Goal: Find specific fact

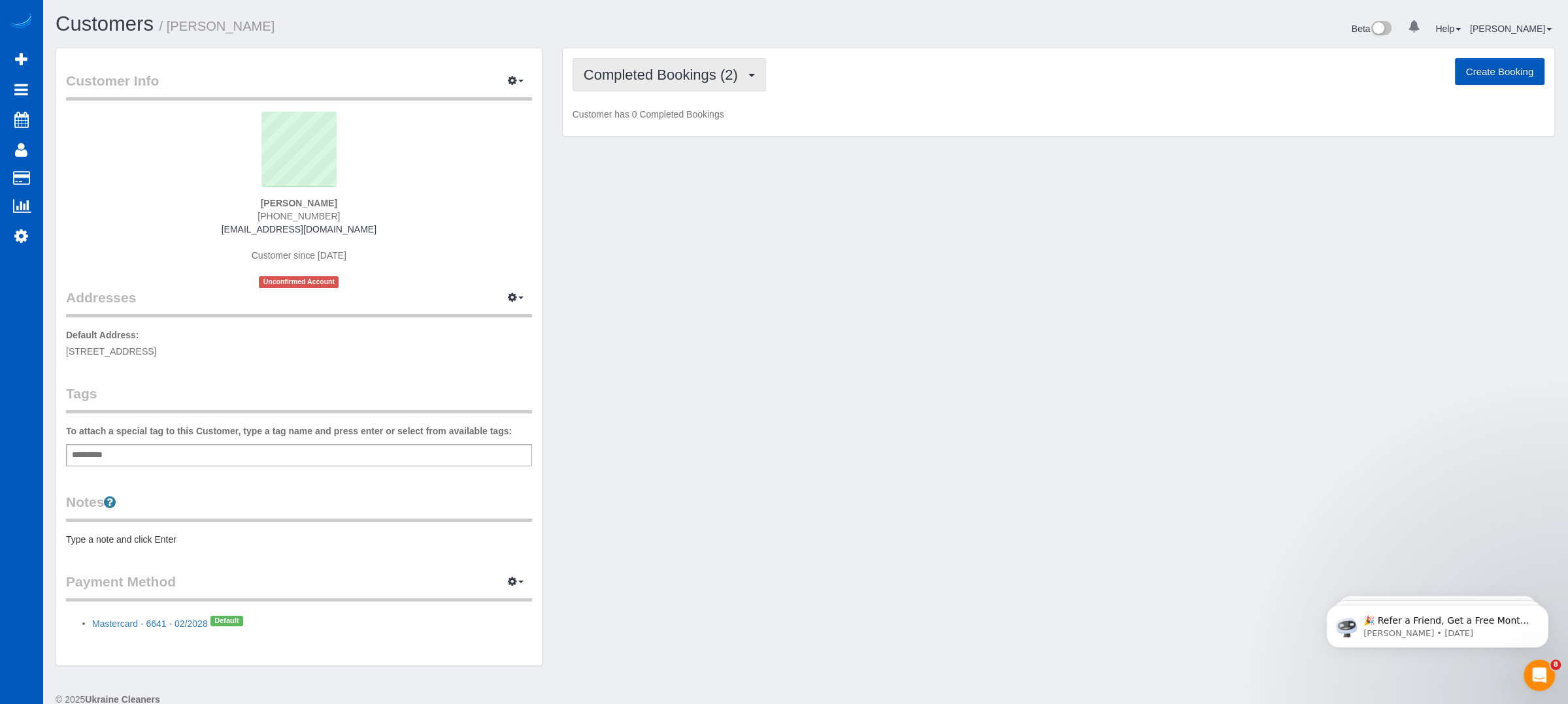
click at [732, 88] on button "Completed Bookings (2)" at bounding box center [669, 75] width 194 height 33
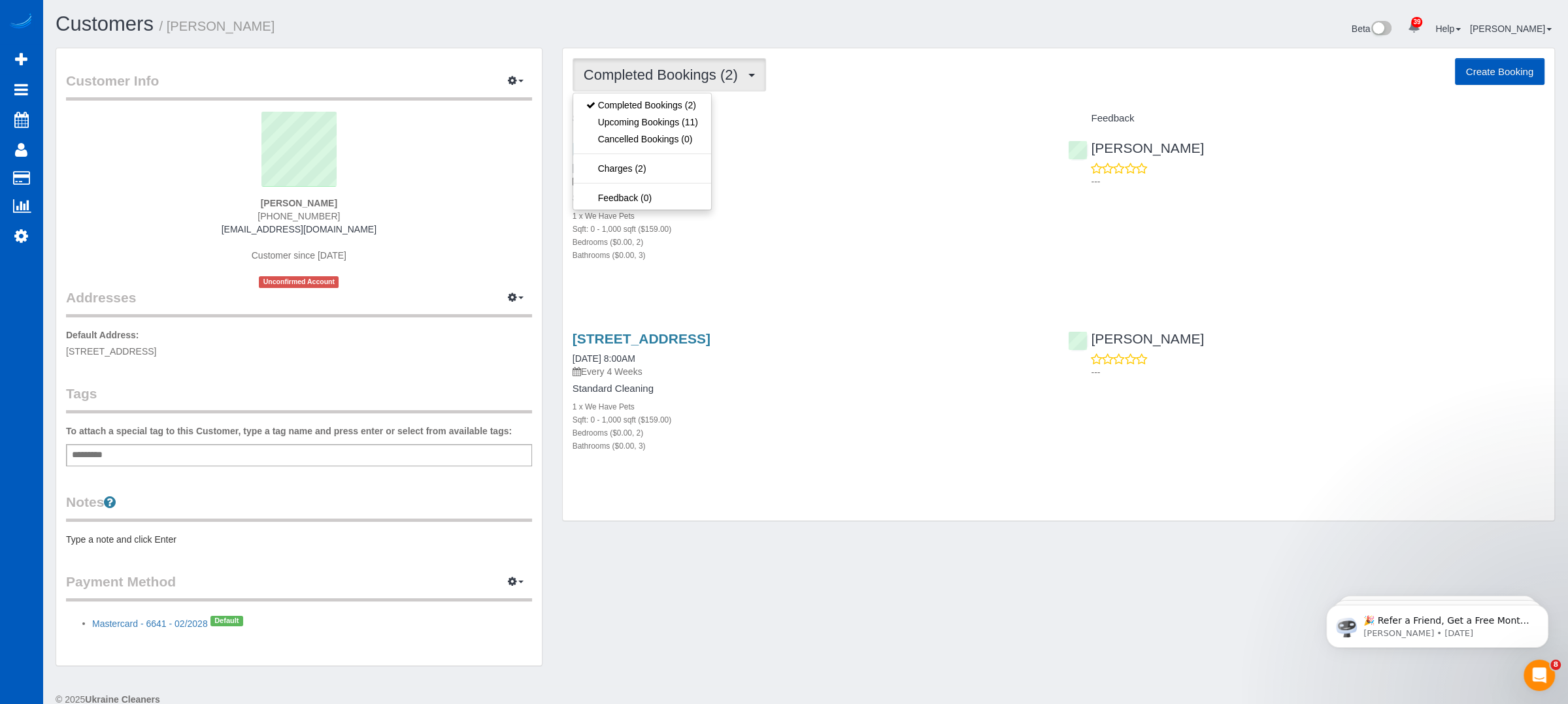
click at [675, 630] on div "Customer Info Edit Contact Info Send Message Email Preferences Special Sales Ta…" at bounding box center [805, 364] width 1519 height 632
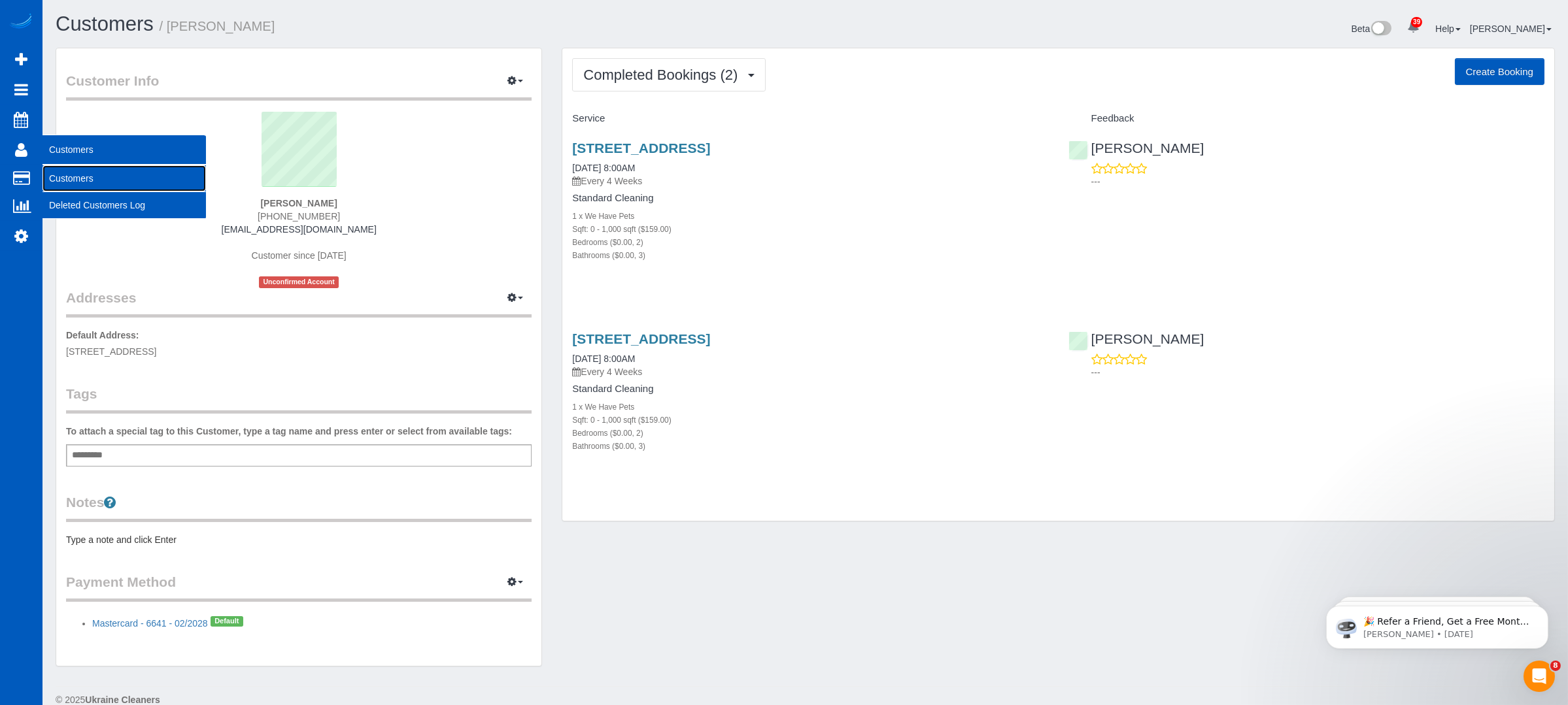
click at [94, 180] on link "Customers" at bounding box center [125, 178] width 163 height 26
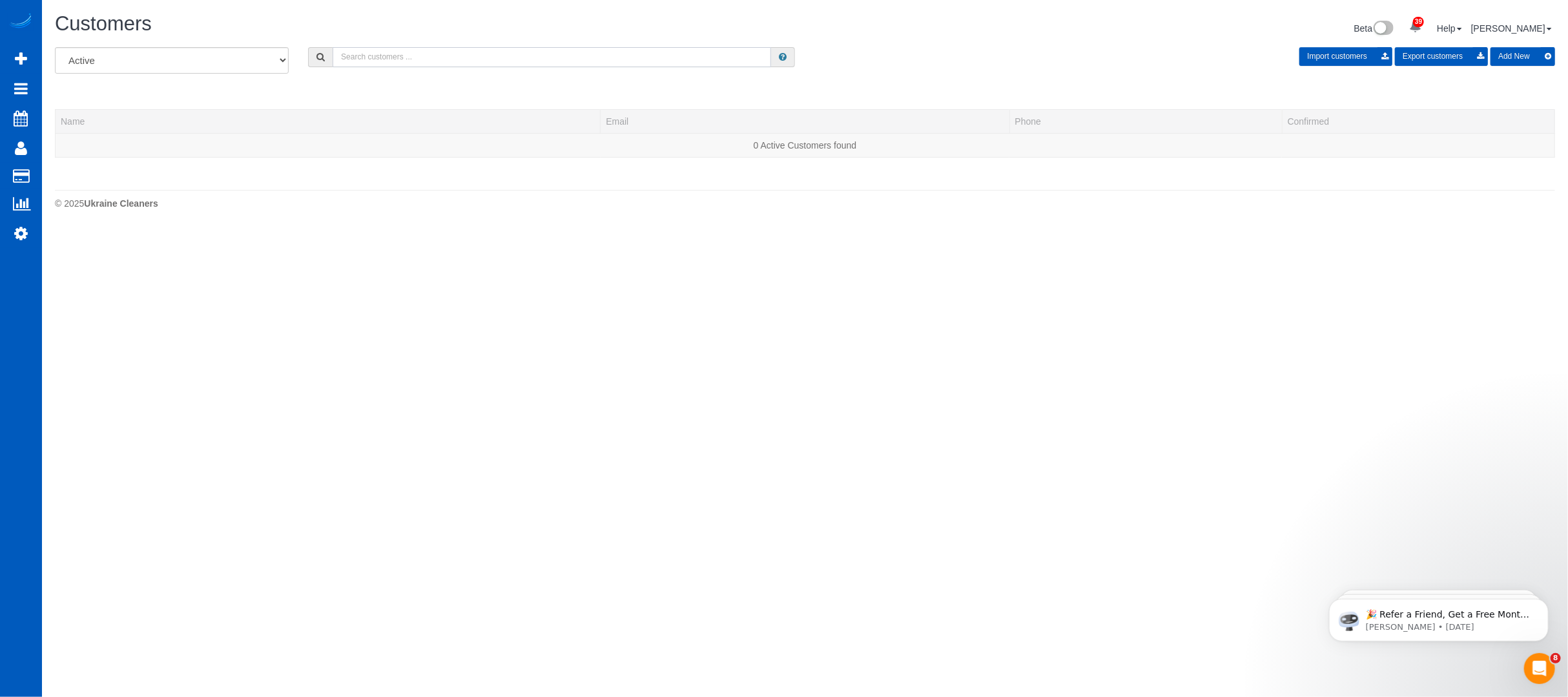
click at [416, 62] on input "text" at bounding box center [551, 57] width 438 height 20
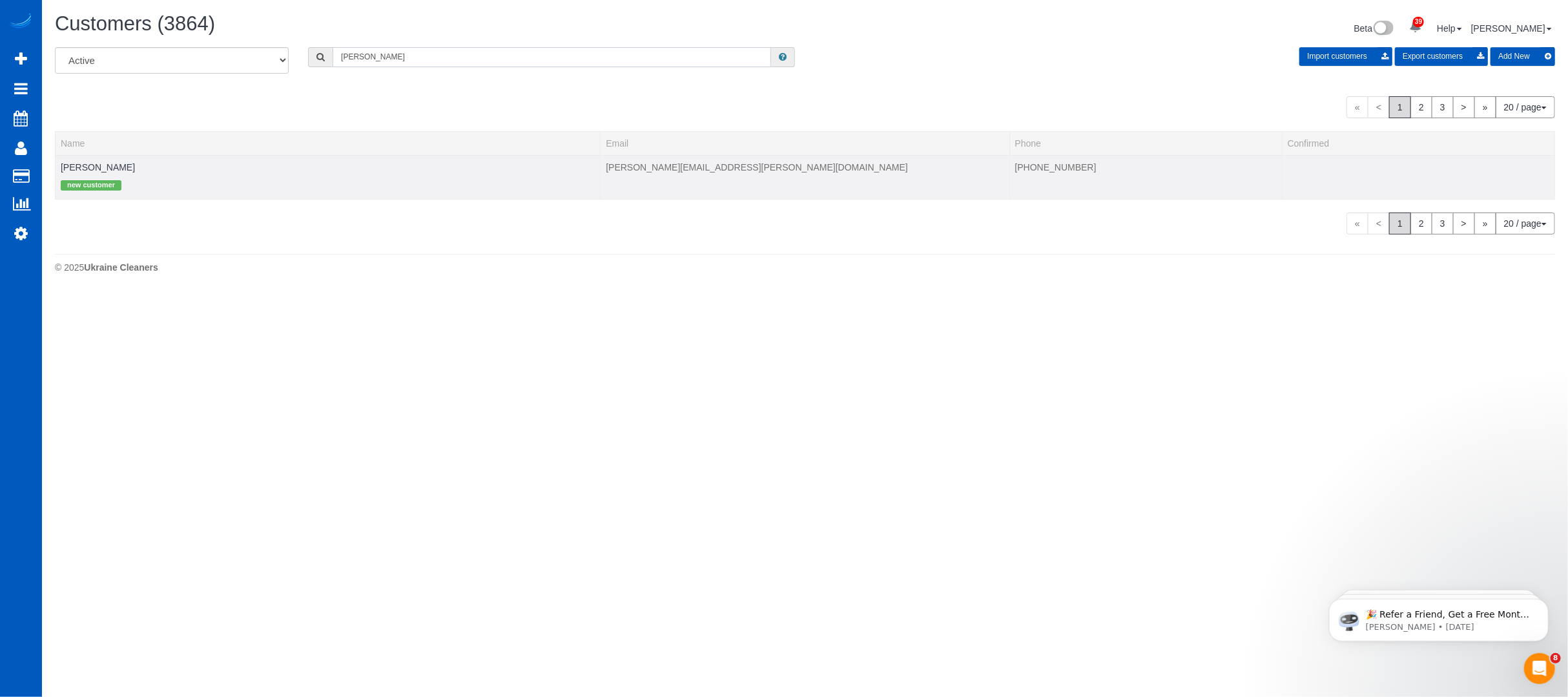
type input "[PERSON_NAME]"
click at [164, 181] on div "new customer" at bounding box center [328, 184] width 534 height 20
click at [129, 161] on td "[PERSON_NAME] new customer" at bounding box center [328, 177] width 545 height 44
click at [84, 162] on link "[PERSON_NAME]" at bounding box center [97, 167] width 74 height 11
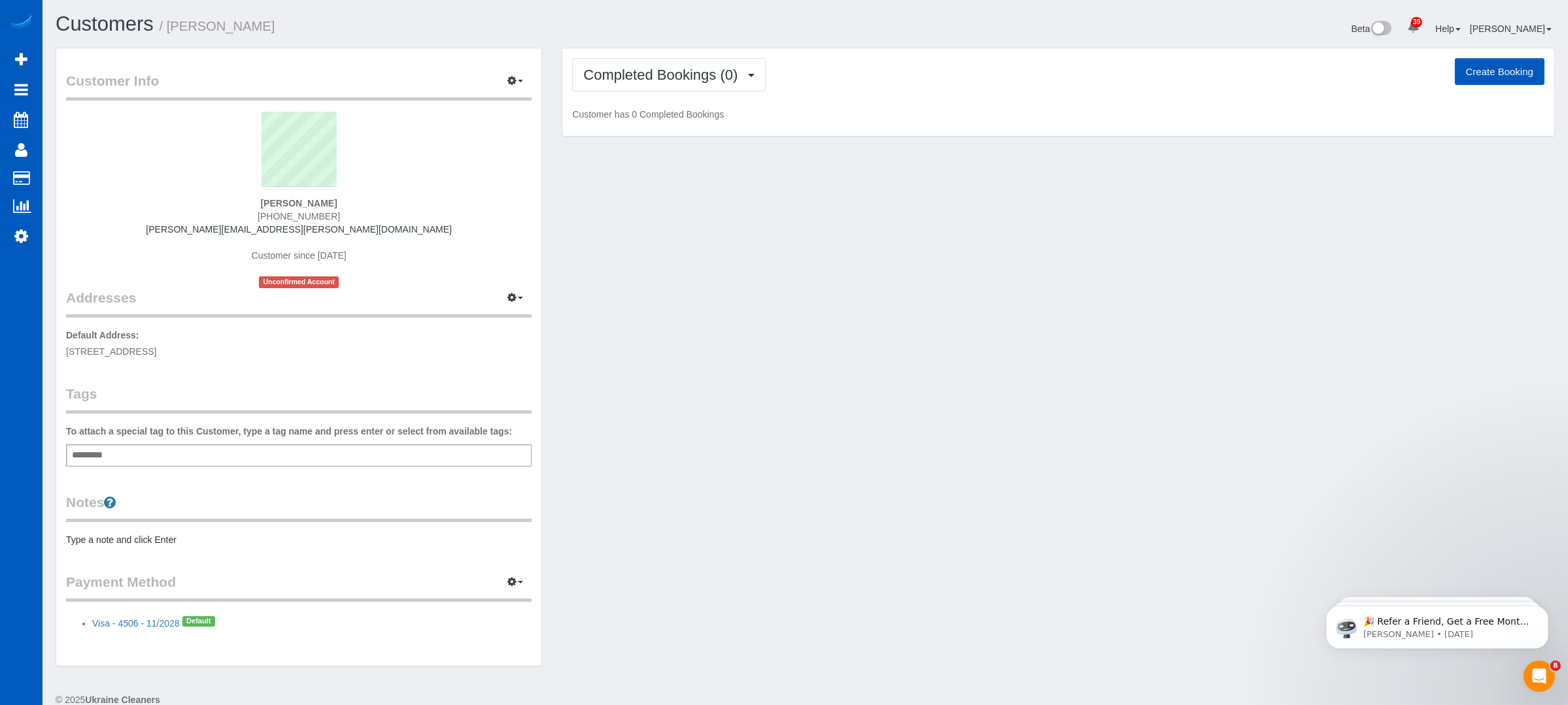
drag, startPoint x: 151, startPoint y: 351, endPoint x: 69, endPoint y: 352, distance: 82.0
click at [69, 352] on span "[STREET_ADDRESS]" at bounding box center [111, 351] width 90 height 11
drag, startPoint x: 168, startPoint y: 257, endPoint x: 157, endPoint y: 180, distance: 77.8
click at [157, 180] on div "[PERSON_NAME] [PHONE_NUMBER] [PERSON_NAME][EMAIL_ADDRESS][PERSON_NAME][DOMAIN_N…" at bounding box center [299, 199] width 466 height 176
click at [147, 351] on span "[STREET_ADDRESS]" at bounding box center [111, 351] width 90 height 11
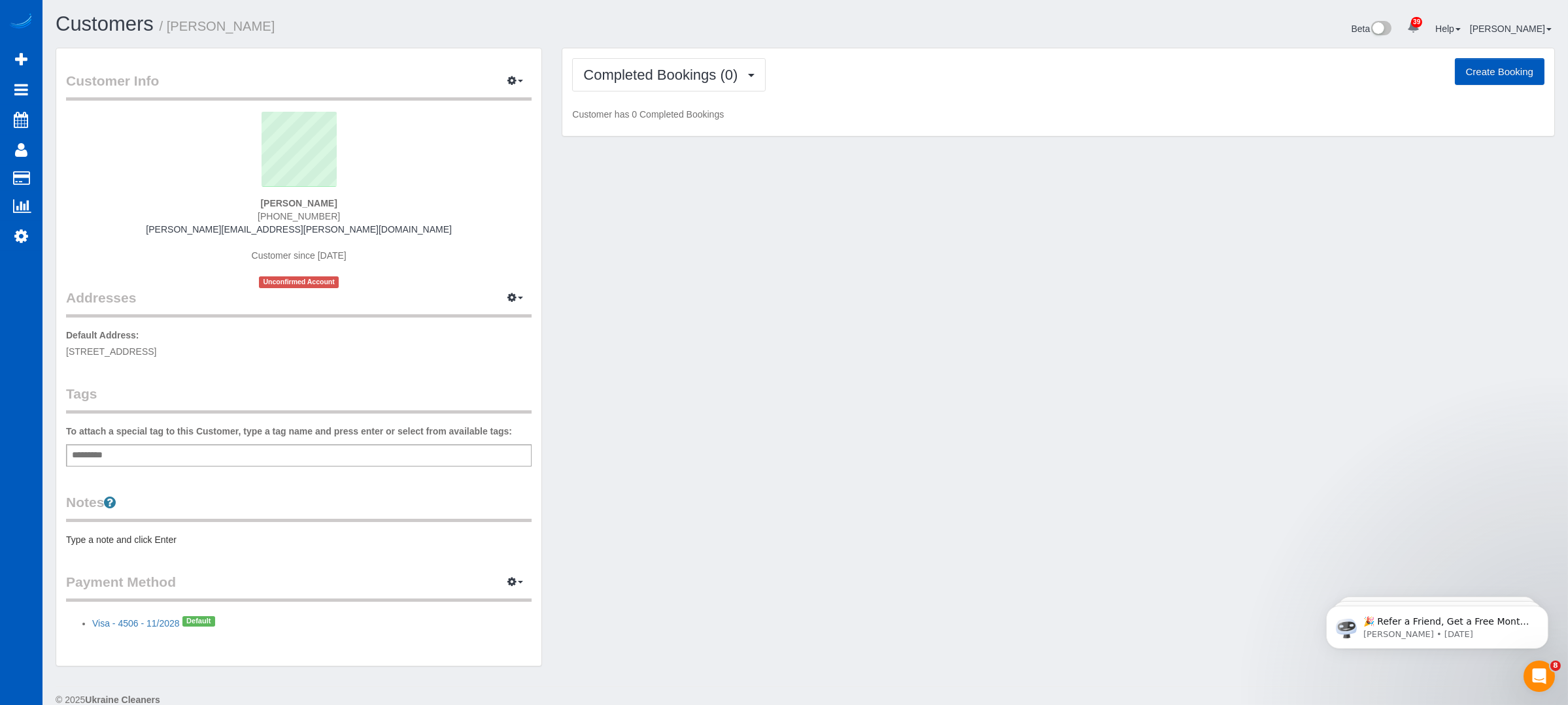
drag, startPoint x: 153, startPoint y: 350, endPoint x: 59, endPoint y: 352, distance: 94.0
click at [59, 352] on div "Customer Info Edit Contact Info Send Message Email Preferences Special Sales Ta…" at bounding box center [299, 357] width 485 height 617
copy span "[STREET_ADDRESS],"
